Goal: Navigation & Orientation: Find specific page/section

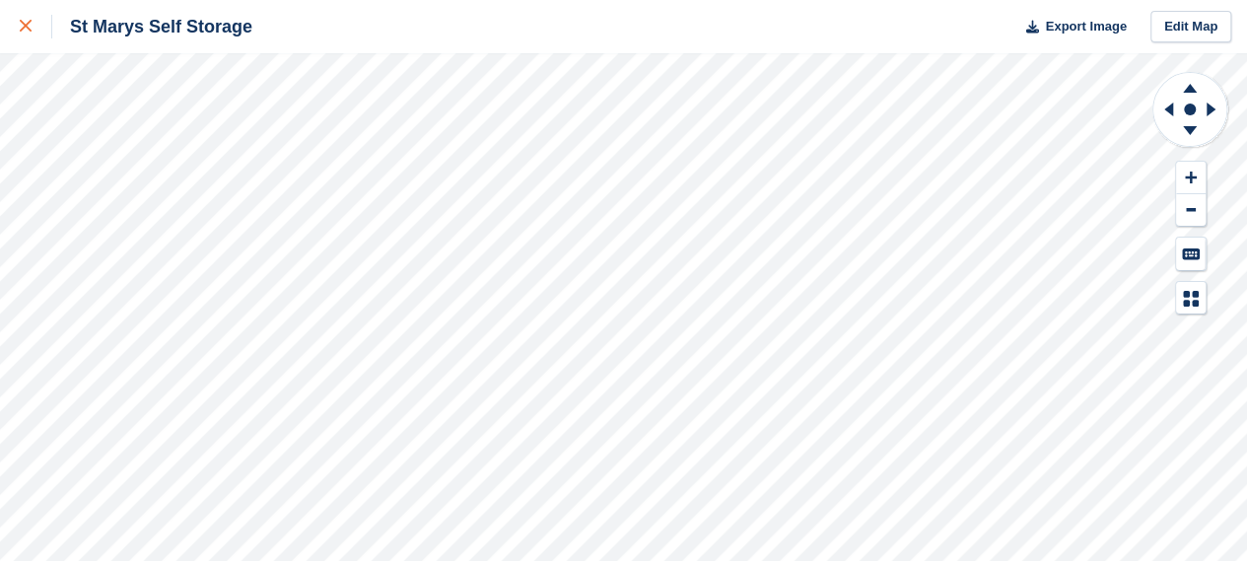
click at [32, 27] on div at bounding box center [36, 27] width 33 height 24
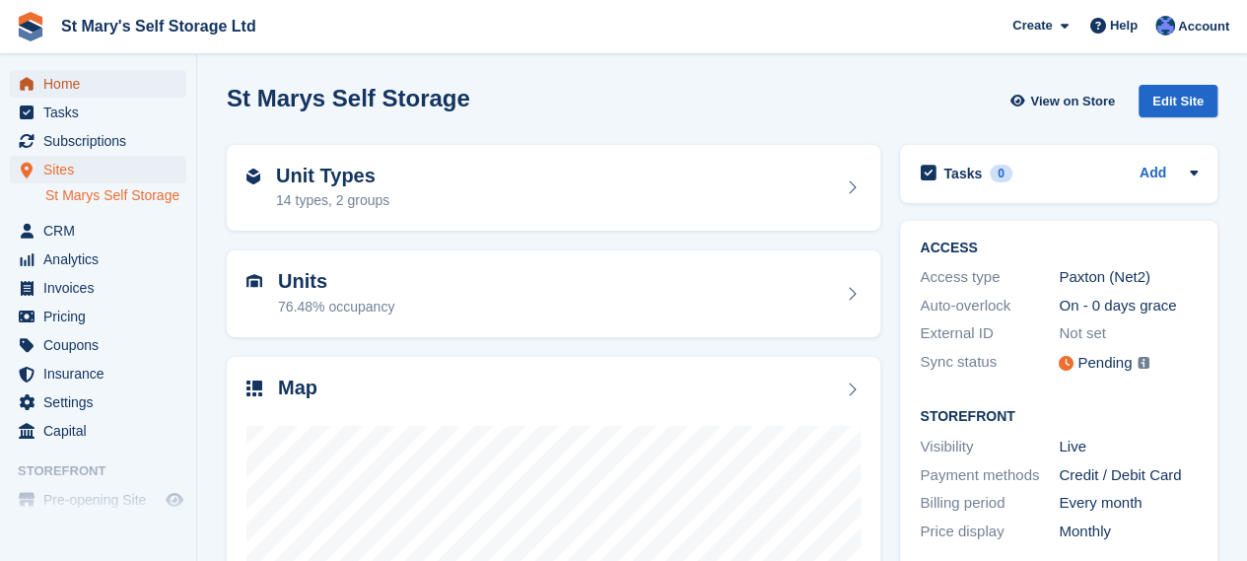
drag, startPoint x: 0, startPoint y: 0, endPoint x: 160, endPoint y: 93, distance: 184.6
click at [160, 93] on span "Home" at bounding box center [102, 84] width 118 height 28
